Goal: Task Accomplishment & Management: Manage account settings

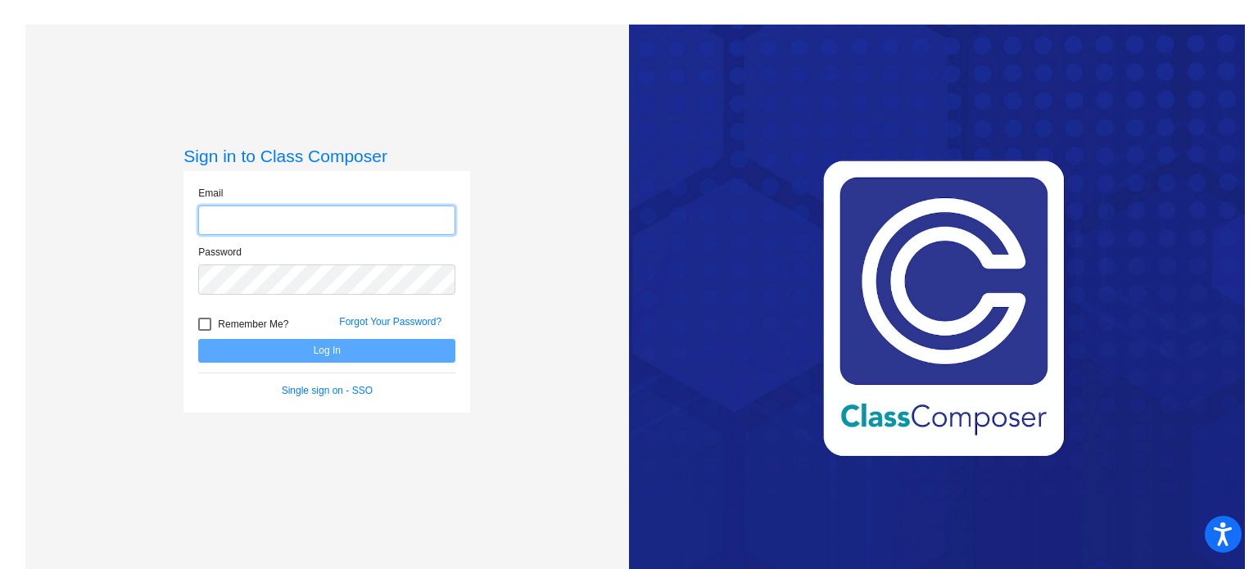
type input "[EMAIL_ADDRESS][DOMAIN_NAME]"
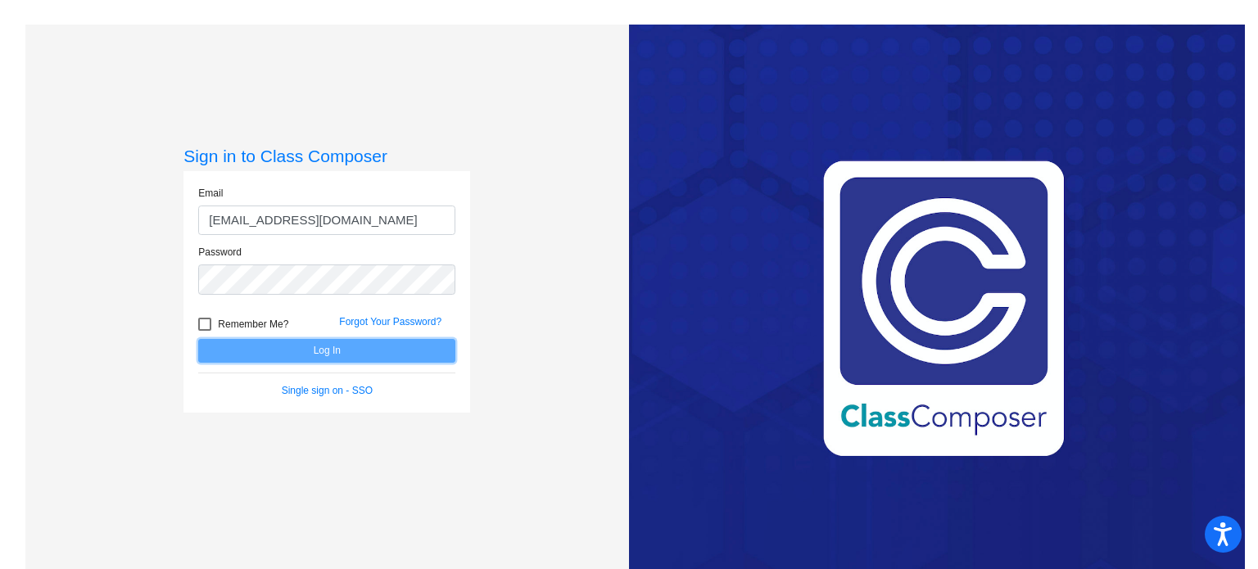
click at [325, 350] on button "Log In" at bounding box center [326, 351] width 257 height 24
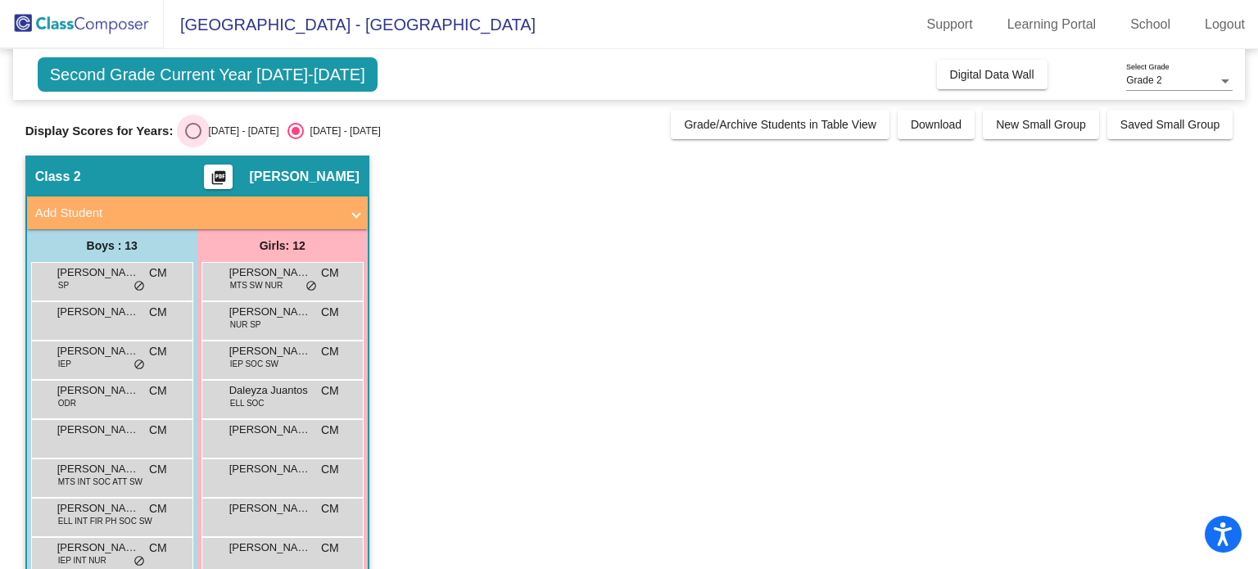
click at [192, 132] on div "Select an option" at bounding box center [193, 131] width 16 height 16
click at [192, 139] on input "[DATE] - [DATE]" at bounding box center [192, 139] width 1 height 1
radio input "true"
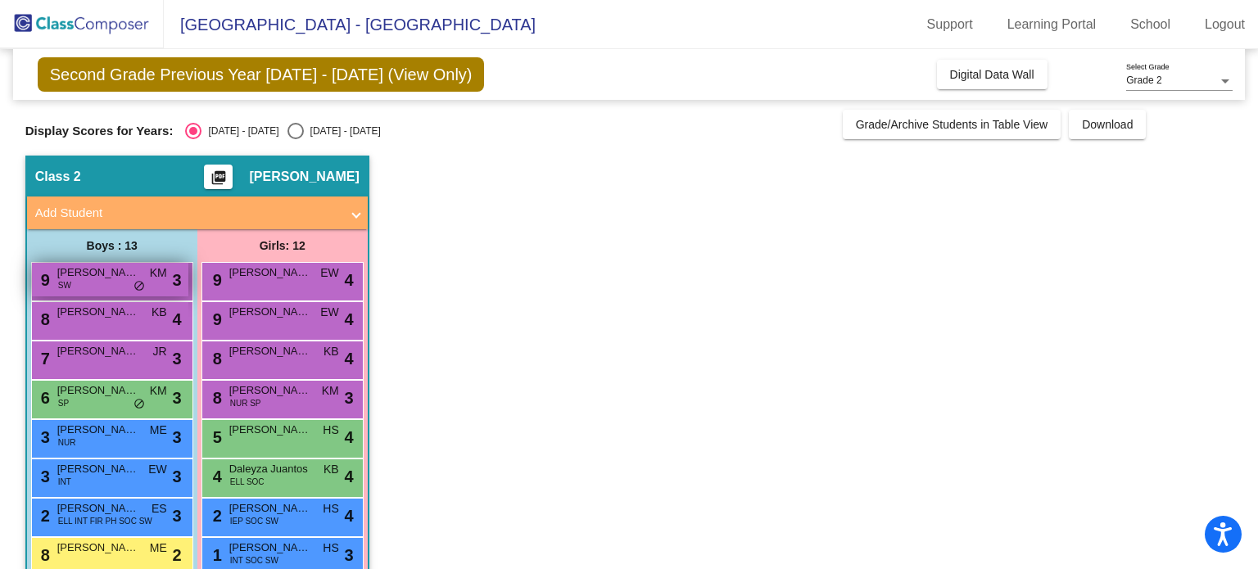
click at [154, 281] on span "KM" at bounding box center [158, 272] width 17 height 17
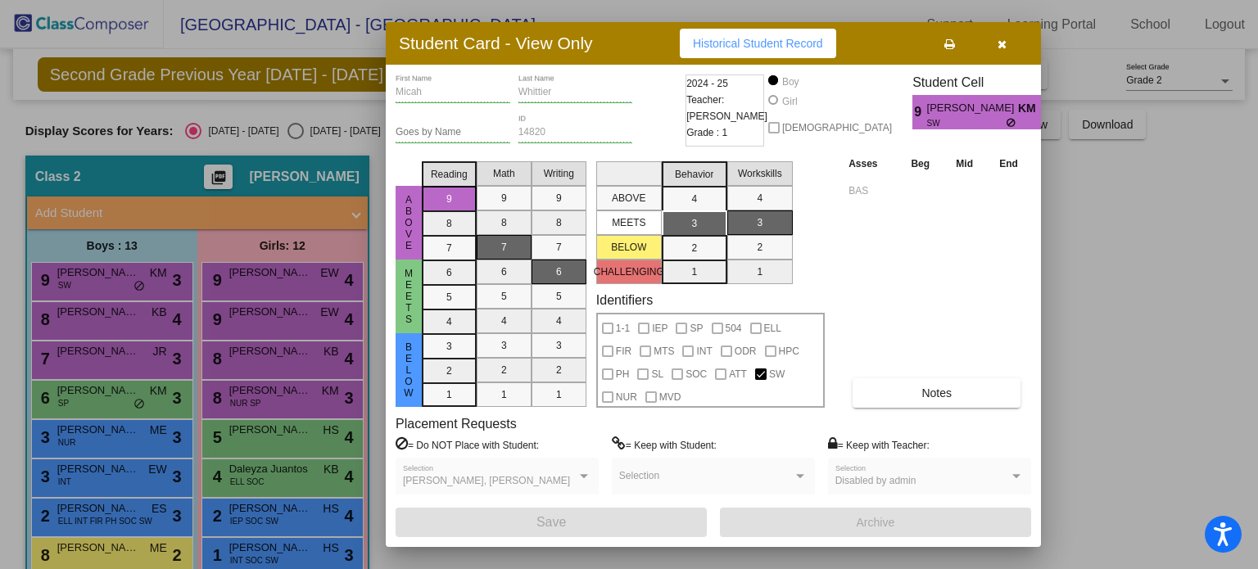
click at [156, 405] on div at bounding box center [629, 284] width 1258 height 569
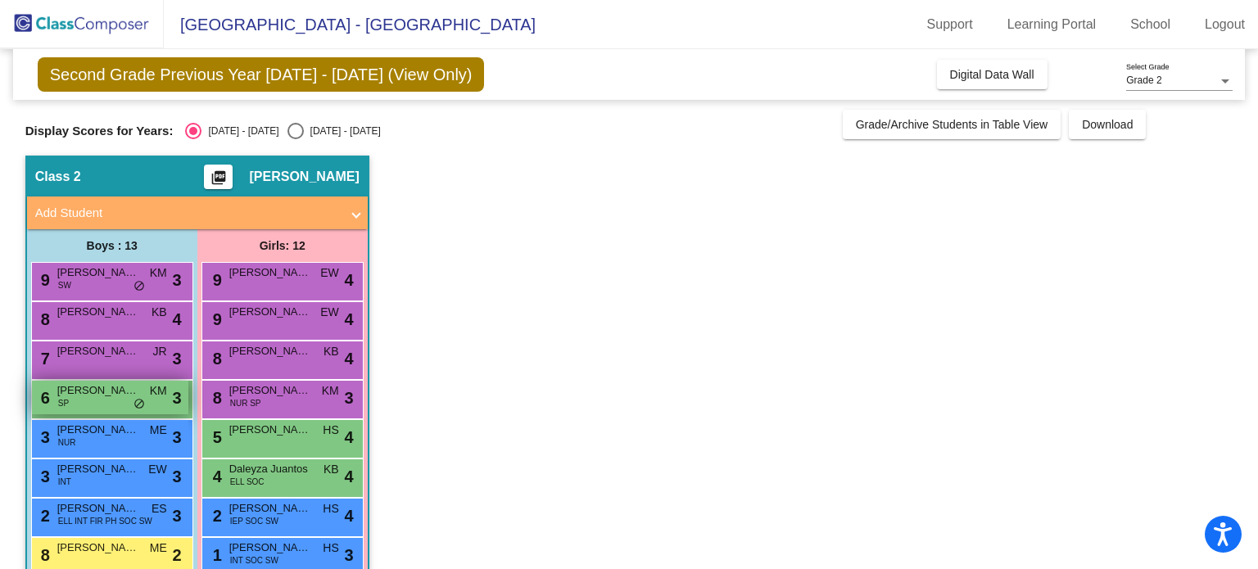
click at [156, 394] on span "KM" at bounding box center [158, 390] width 17 height 17
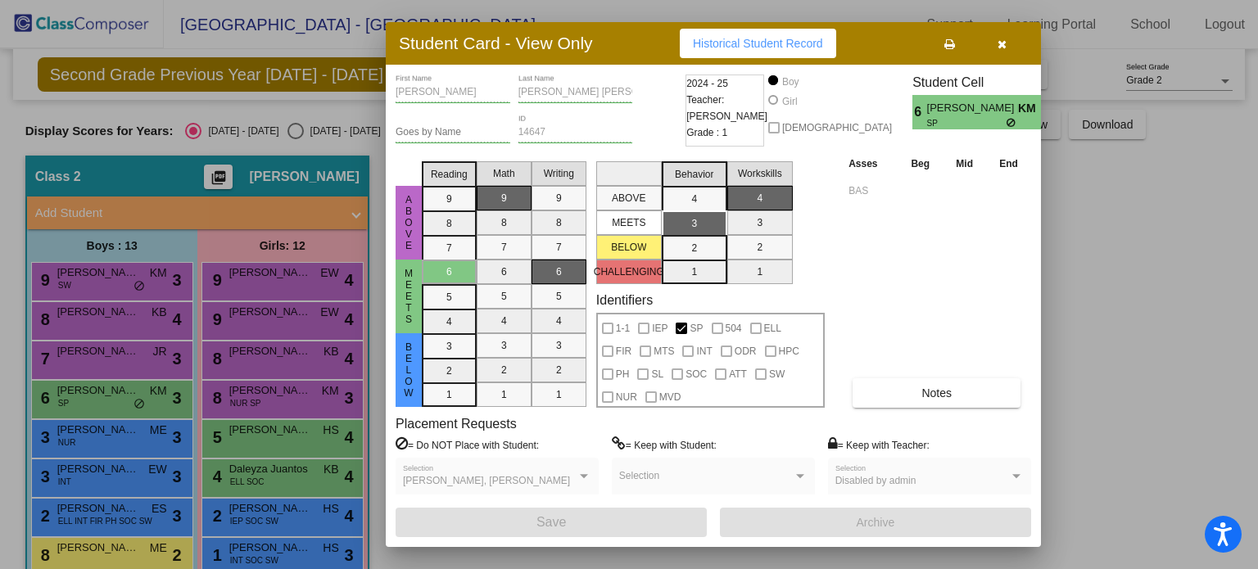
click at [92, 484] on div at bounding box center [629, 284] width 1258 height 569
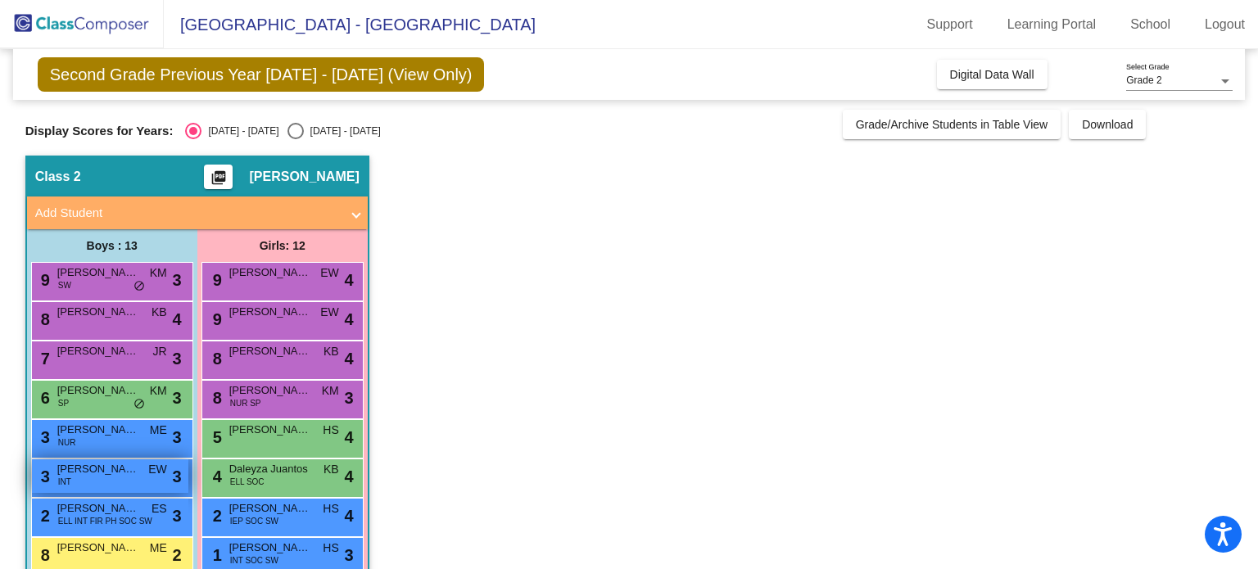
click at [93, 480] on div "3 [PERSON_NAME] INT EW lock do_not_disturb_alt 3" at bounding box center [110, 476] width 156 height 34
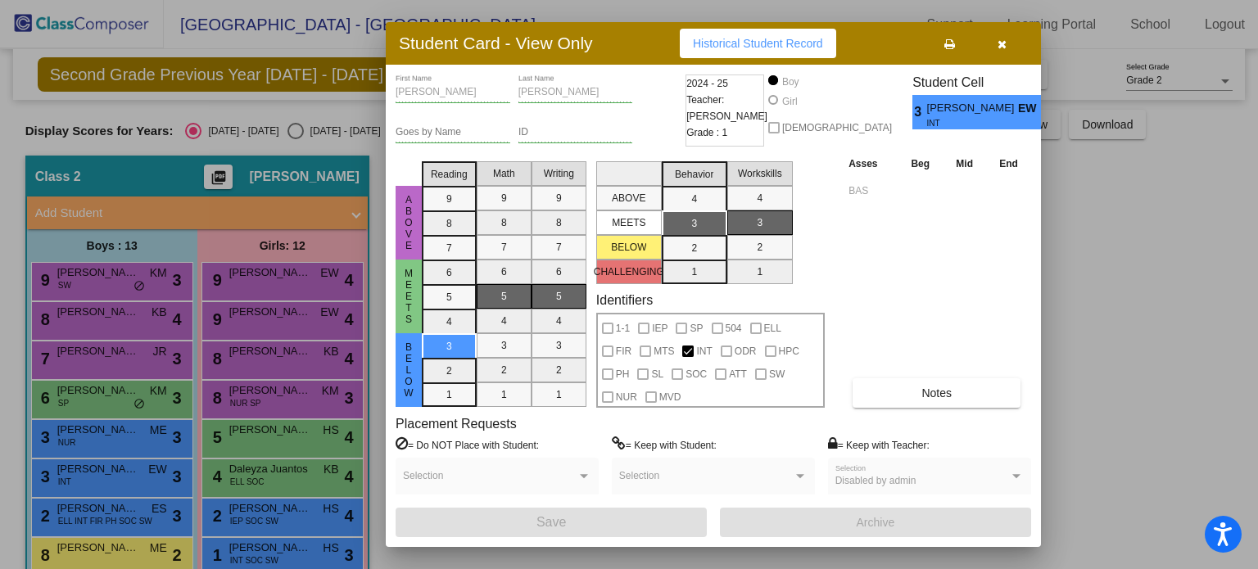
click at [83, 510] on div at bounding box center [629, 284] width 1258 height 569
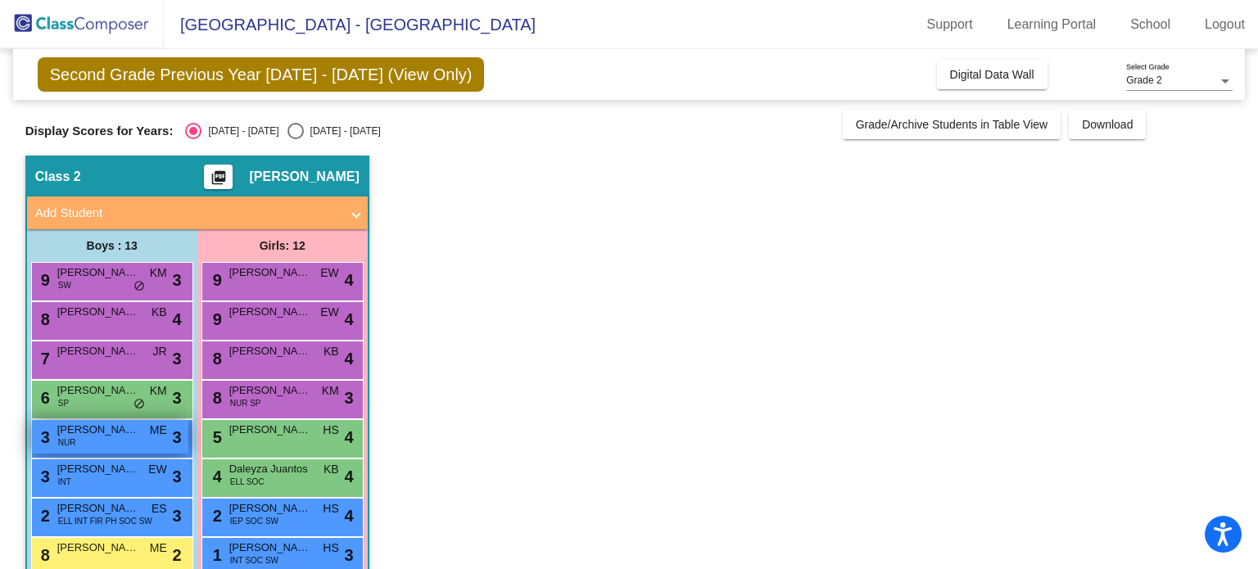
scroll to position [164, 0]
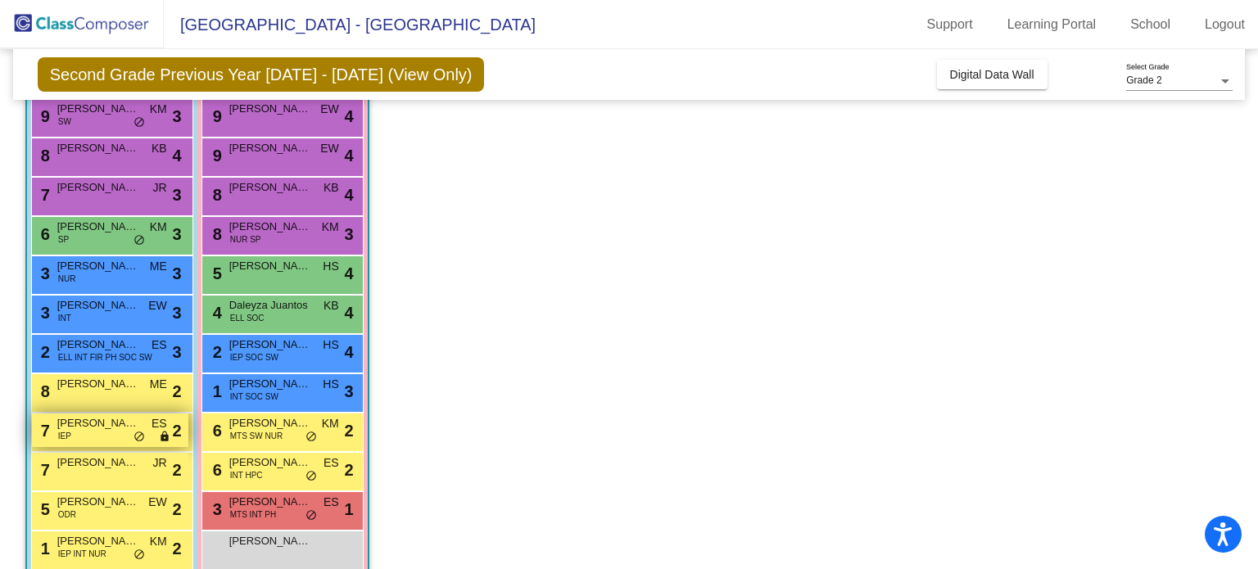
click at [121, 433] on div "7 [PERSON_NAME] IEP ES lock do_not_disturb_alt 2" at bounding box center [110, 431] width 156 height 34
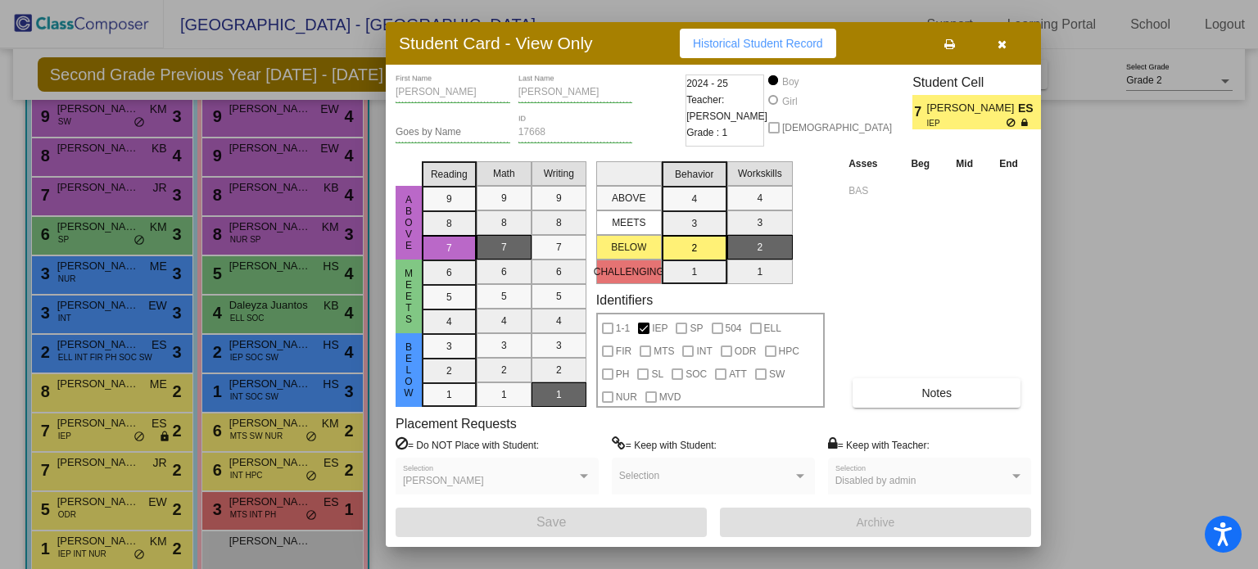
click at [102, 509] on div at bounding box center [629, 284] width 1258 height 569
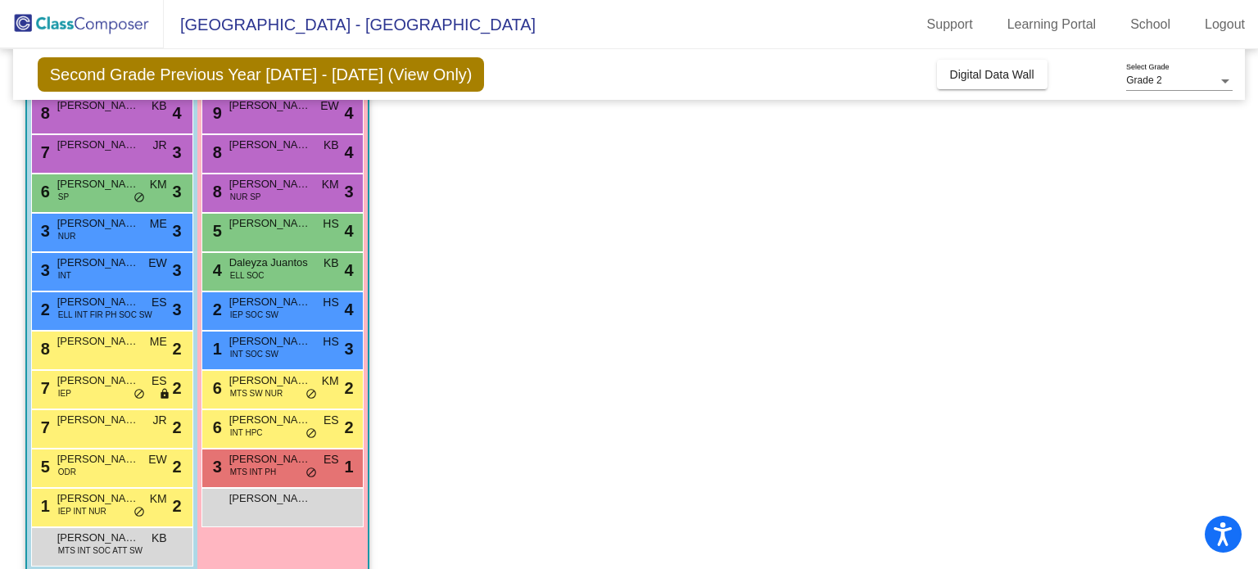
scroll to position [229, 0]
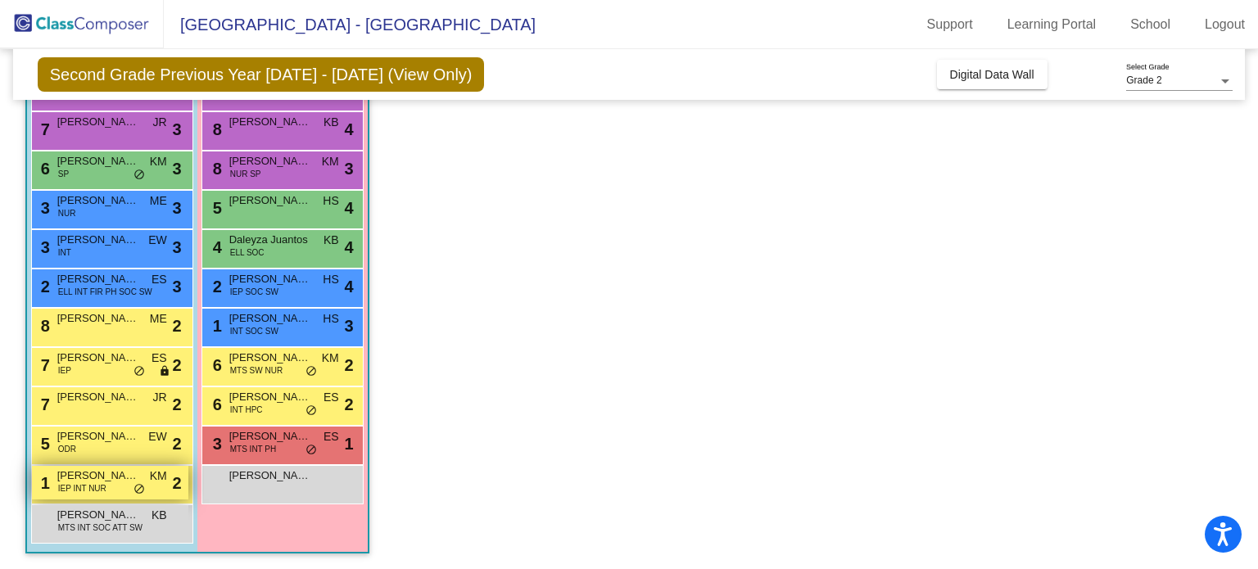
click at [102, 486] on span "IEP INT NUR" at bounding box center [82, 488] width 48 height 12
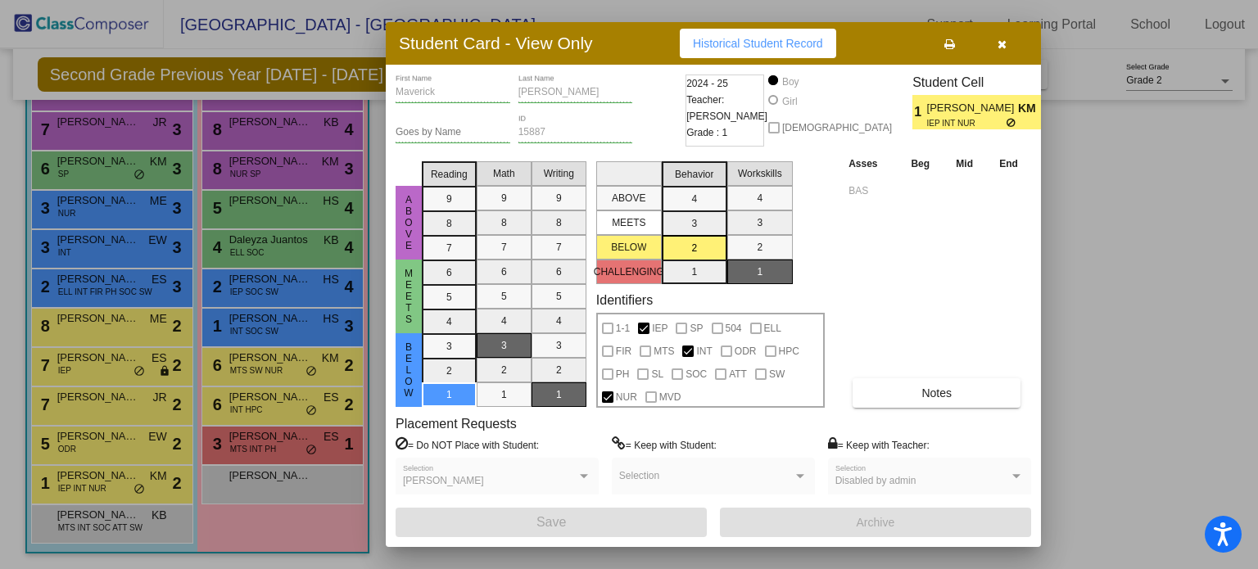
click at [97, 522] on div at bounding box center [629, 284] width 1258 height 569
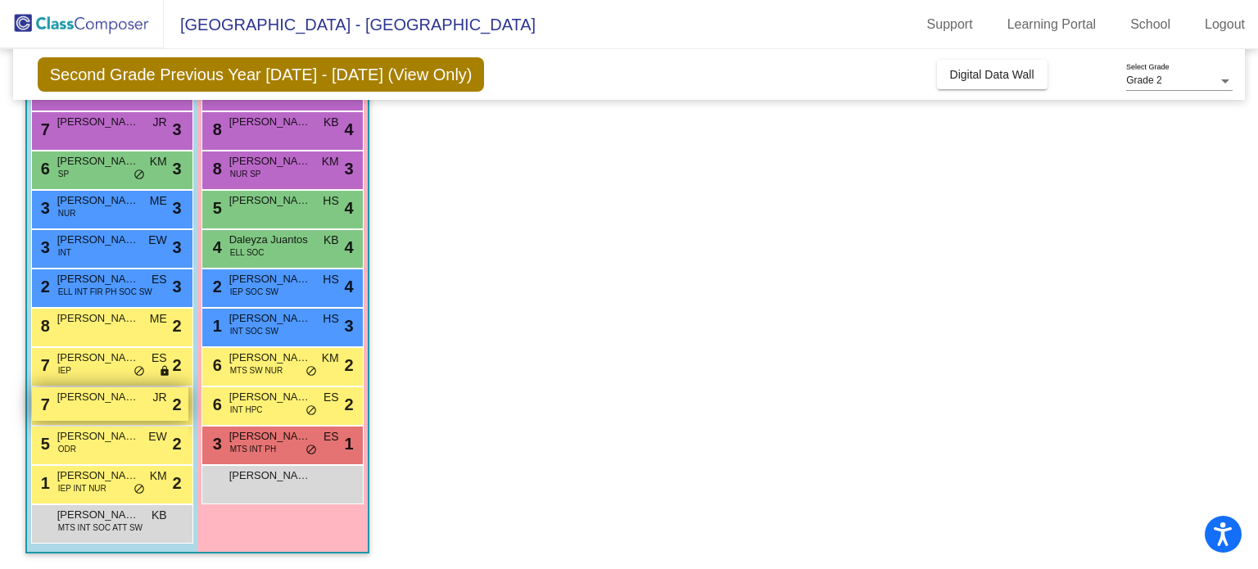
scroll to position [0, 0]
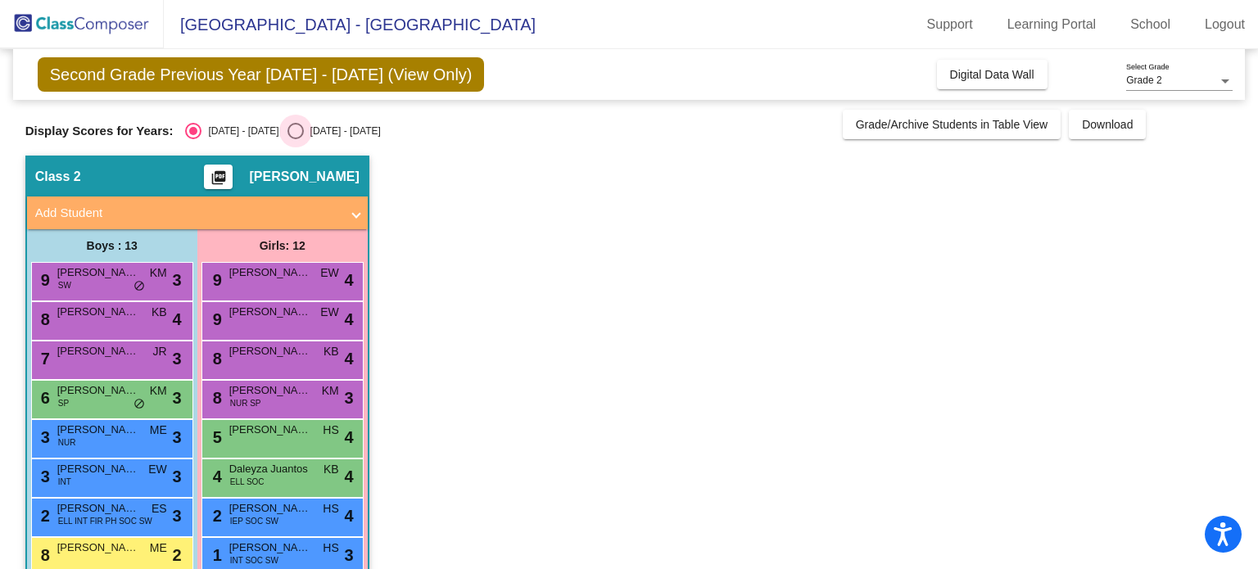
click at [287, 128] on div "Select an option" at bounding box center [295, 131] width 16 height 16
click at [295, 139] on input "[DATE] - [DATE]" at bounding box center [295, 139] width 1 height 1
radio input "true"
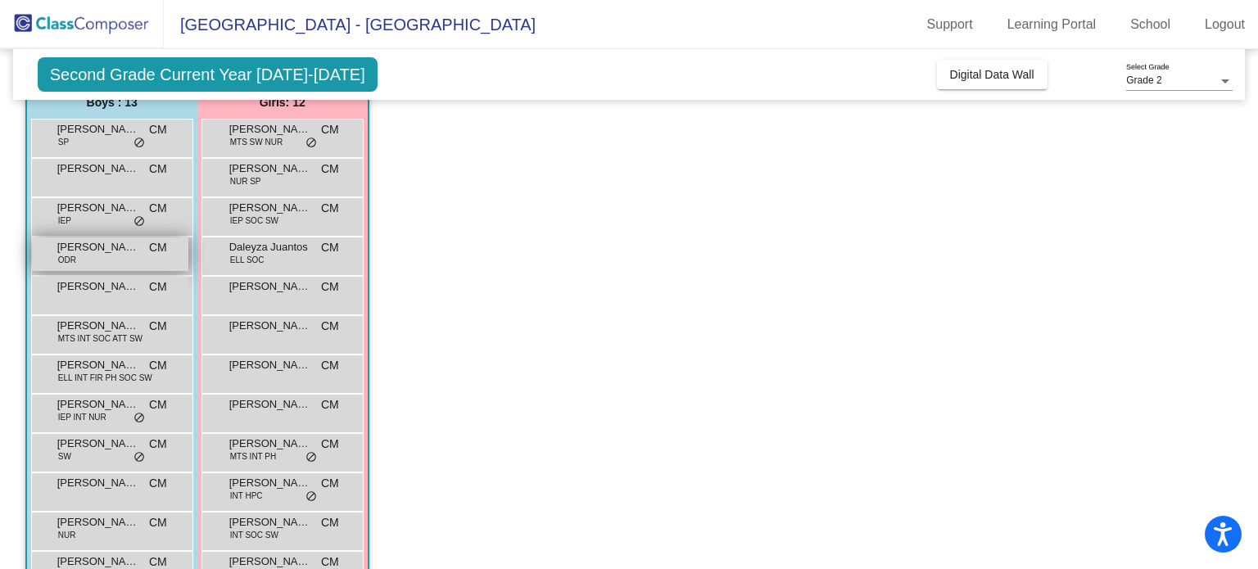
scroll to position [164, 0]
